Goal: Communication & Community: Connect with others

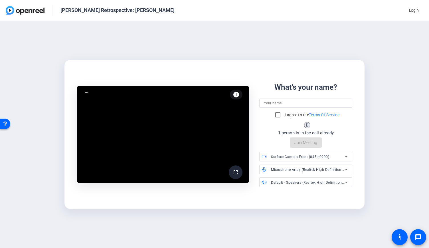
click at [296, 103] on input at bounding box center [306, 103] width 84 height 7
type input "[PERSON_NAME]"
click at [277, 118] on input "I agree to the Terms Of Service" at bounding box center [277, 114] width 11 height 11
checkbox input "true"
click at [306, 141] on span "Join Meeting" at bounding box center [305, 142] width 23 height 6
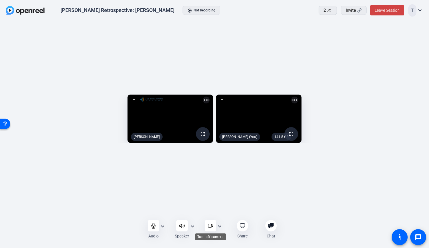
click at [210, 225] on icon at bounding box center [211, 225] width 6 height 6
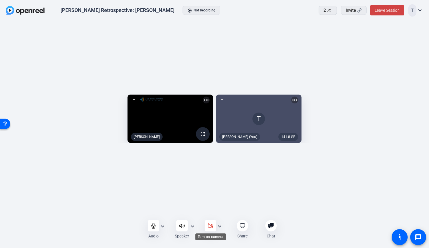
click at [211, 224] on icon at bounding box center [211, 225] width 6 height 6
